Goal: Information Seeking & Learning: Find specific fact

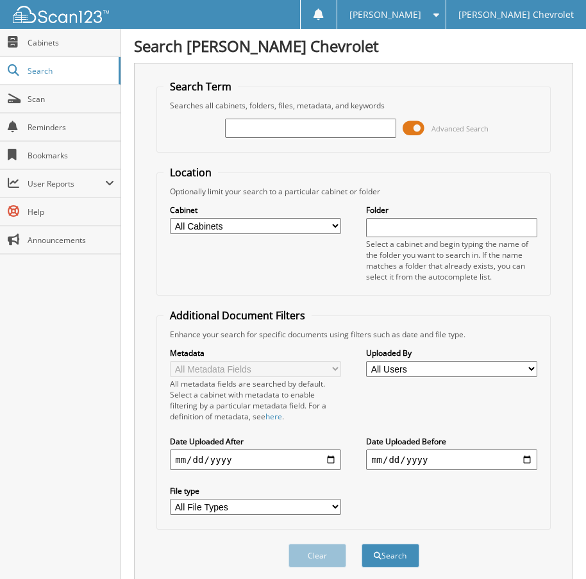
click at [267, 124] on input "text" at bounding box center [310, 128] width 171 height 19
type input "B"
click at [319, 125] on input "text" at bounding box center [310, 128] width 171 height 19
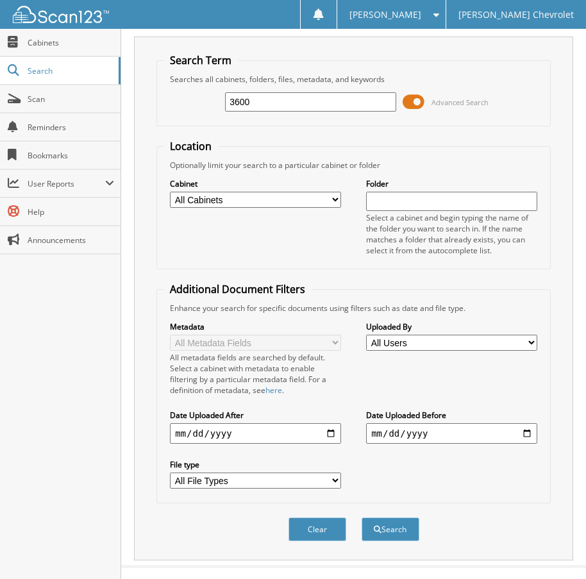
scroll to position [47, 0]
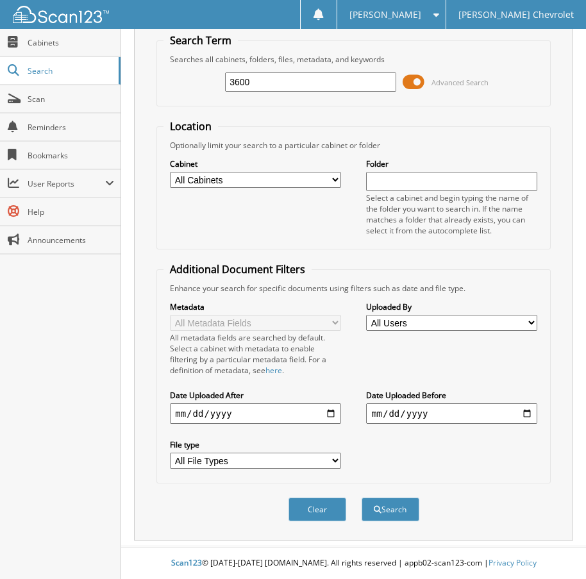
type input "3600"
click at [321, 407] on input "date" at bounding box center [255, 413] width 171 height 21
click at [328, 415] on input "date" at bounding box center [255, 413] width 171 height 21
type input "[DATE]"
click at [391, 505] on button "Search" at bounding box center [391, 510] width 58 height 24
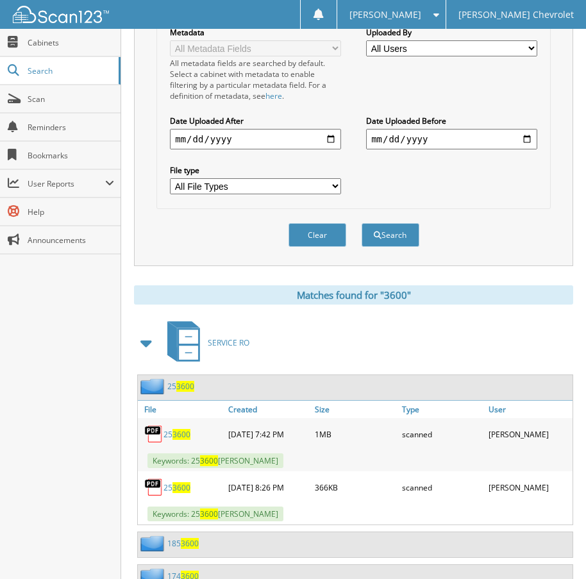
scroll to position [385, 0]
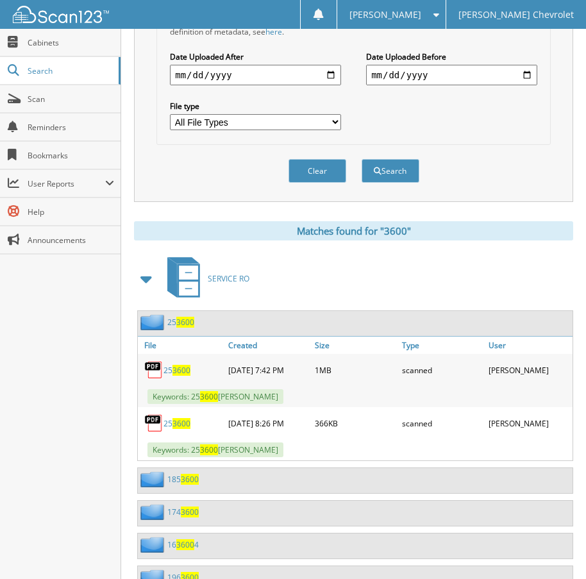
click at [181, 370] on span "3600" at bounding box center [181, 370] width 18 height 11
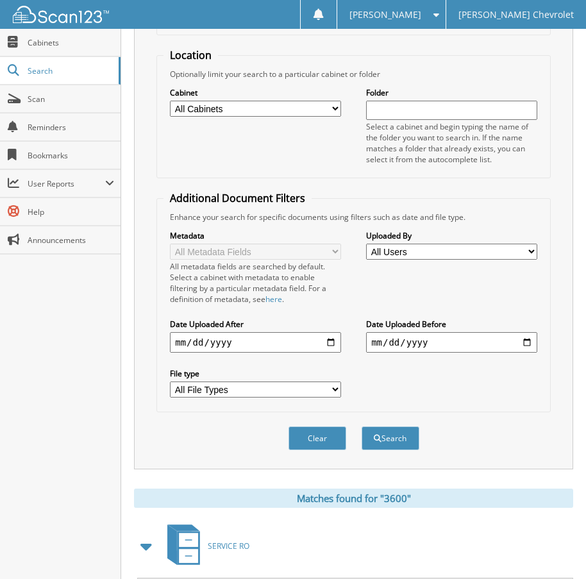
scroll to position [0, 0]
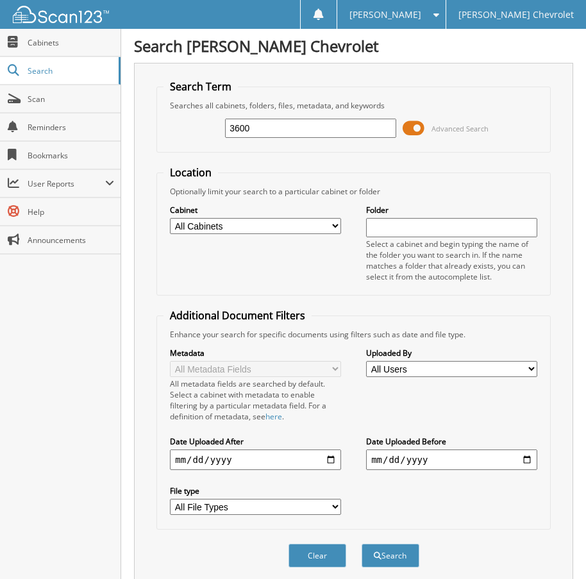
click at [277, 129] on input "3600" at bounding box center [310, 128] width 171 height 19
type input "3"
type input "[PERSON_NAME]"
click at [362, 544] on button "Search" at bounding box center [391, 556] width 58 height 24
click at [271, 224] on select "All Cabinets ACCOUNTS PAYABLE ACCOUNTS RECEIVABLE ARCHIVE SERVICE [PERSON_NAME]…" at bounding box center [255, 226] width 171 height 16
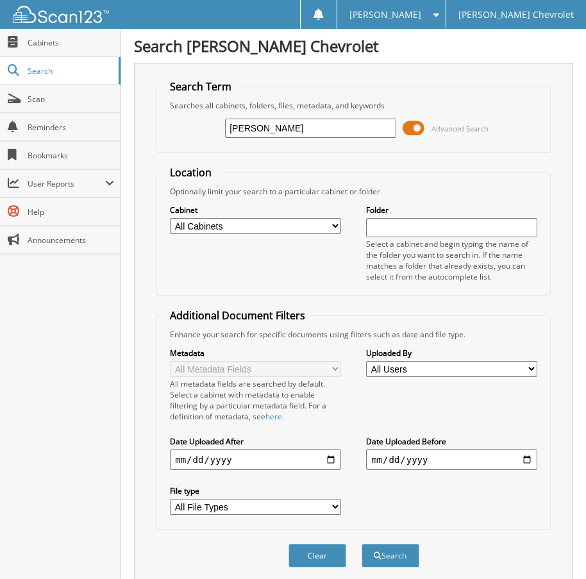
select select "5099"
click at [170, 218] on select "All Cabinets ACCOUNTS PAYABLE ACCOUNTS RECEIVABLE ARCHIVE SERVICE [PERSON_NAME]…" at bounding box center [255, 226] width 171 height 16
click at [398, 560] on button "Search" at bounding box center [391, 556] width 58 height 24
